Goal: Task Accomplishment & Management: Use online tool/utility

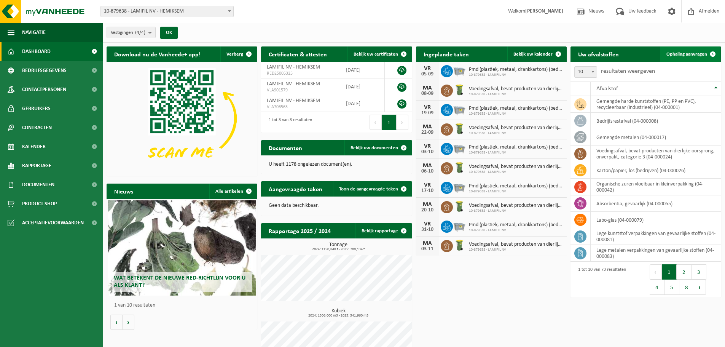
click at [703, 55] on span "Ophaling aanvragen" at bounding box center [686, 54] width 41 height 5
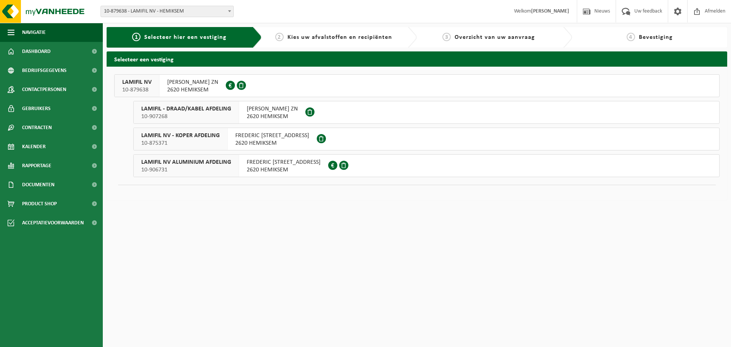
click at [134, 81] on span "LAMIFIL NV" at bounding box center [136, 82] width 29 height 8
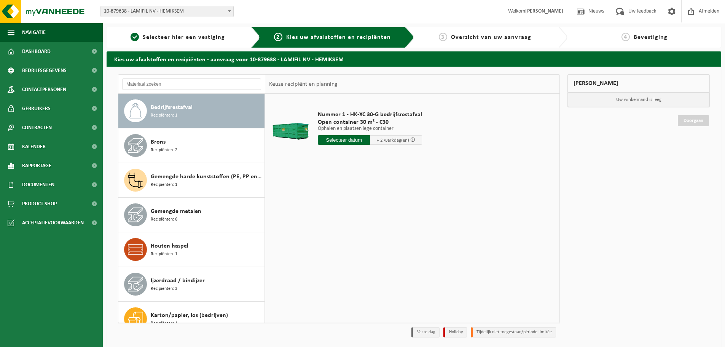
click at [202, 113] on div "Bedrijfsrestafval Recipiënten: 1" at bounding box center [207, 110] width 112 height 23
click at [354, 145] on div "Nummer 1 - HK-XC 30-G bedrijfsrestafval Open container 30 m³ - C30 Ophalen en p…" at bounding box center [370, 129] width 112 height 53
click at [360, 139] on input "text" at bounding box center [344, 140] width 52 height 10
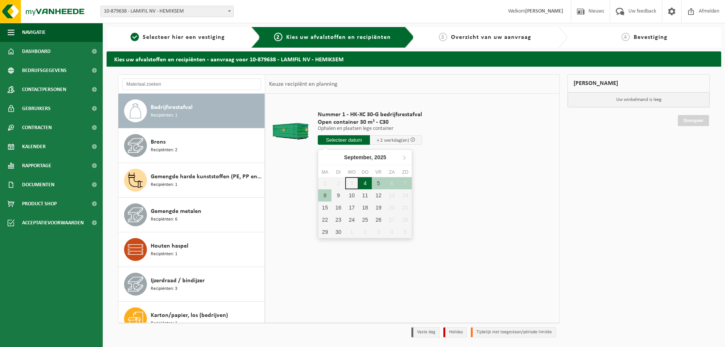
click at [363, 183] on div "4" at bounding box center [365, 183] width 13 height 12
type input "Van 2025-09-04"
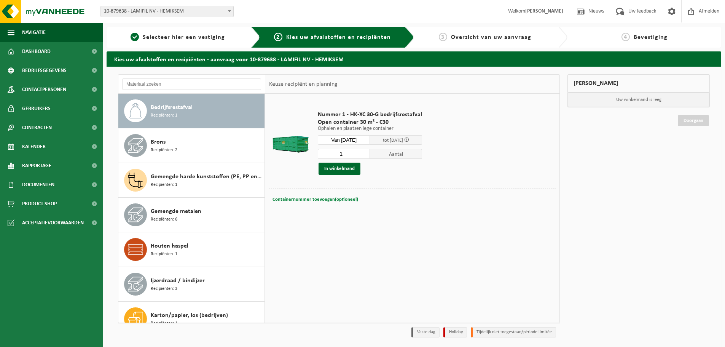
click at [321, 197] on span "Containernummer toevoegen(optioneel)" at bounding box center [316, 199] width 86 height 5
type input "C30/1229"
click at [379, 245] on div "Nummer 1 - HK-XC 30-G bedrijfsrestafval Open container 30 m³ - C30 Ophalen en p…" at bounding box center [412, 208] width 294 height 228
click at [331, 170] on button "In winkelmand" at bounding box center [340, 169] width 42 height 12
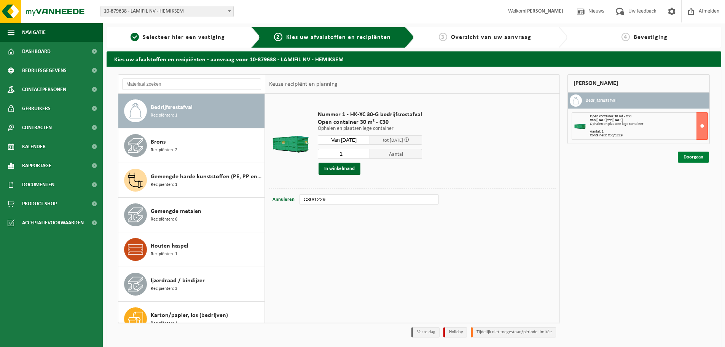
click at [696, 160] on link "Doorgaan" at bounding box center [693, 156] width 31 height 11
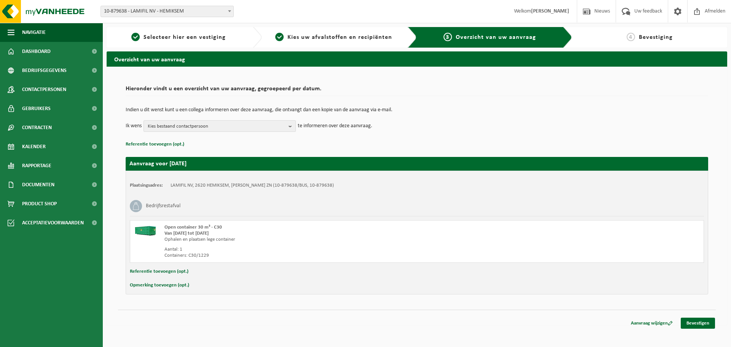
click at [290, 127] on b "button" at bounding box center [292, 126] width 7 height 11
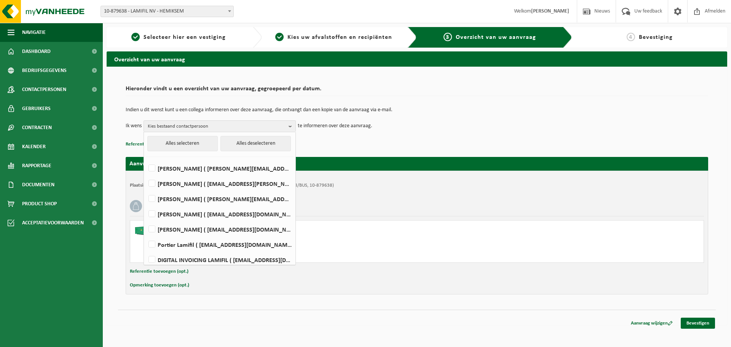
click at [176, 220] on li "Marc De Wijn ( marc.de.wijn@lamifil.be )" at bounding box center [220, 227] width 148 height 15
click at [178, 215] on label "Laurens De Vos ( laurens.devos@lamifil.be )" at bounding box center [219, 213] width 145 height 11
click at [146, 204] on input "Laurens De Vos ( laurens.devos@lamifil.be )" at bounding box center [145, 204] width 0 height 0
checkbox input "true"
click at [683, 293] on div "Plaatsingsadres: LAMIFIL NV, 2620 HEMIKSEM, FREDERIK SHEIDLAAN ZN (10-879638/BU…" at bounding box center [417, 233] width 582 height 124
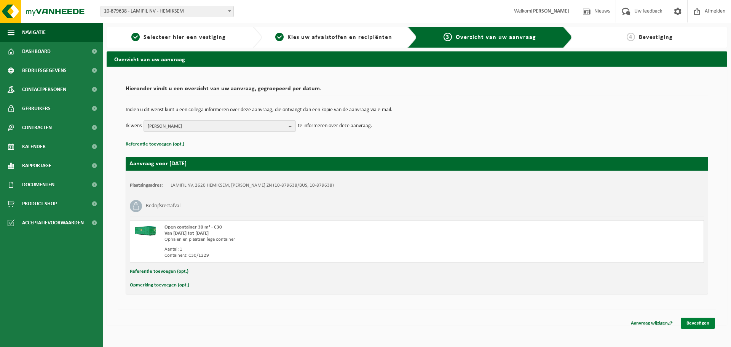
click at [701, 324] on link "Bevestigen" at bounding box center [698, 322] width 34 height 11
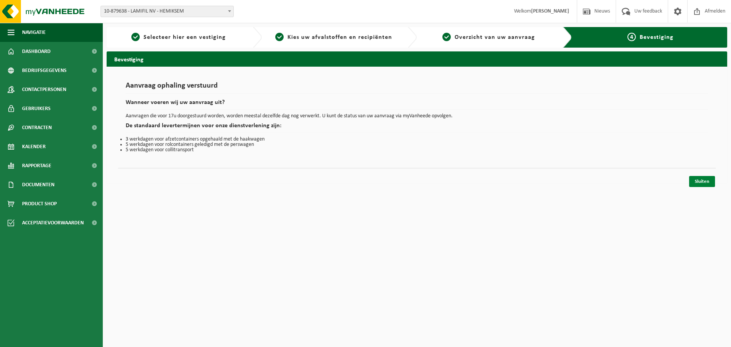
click at [701, 187] on link "Sluiten" at bounding box center [702, 181] width 26 height 11
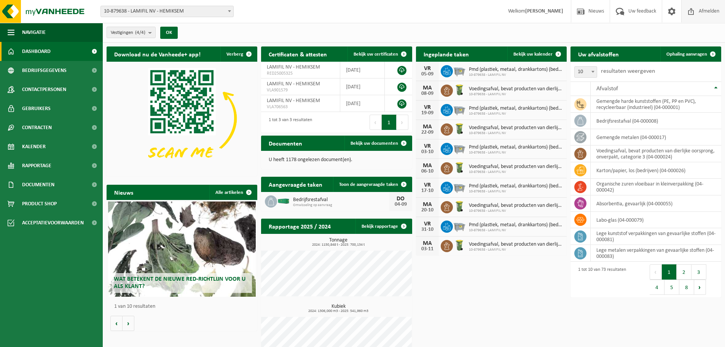
click at [715, 8] on span "Afmelden" at bounding box center [709, 11] width 24 height 22
